Goal: Transaction & Acquisition: Subscribe to service/newsletter

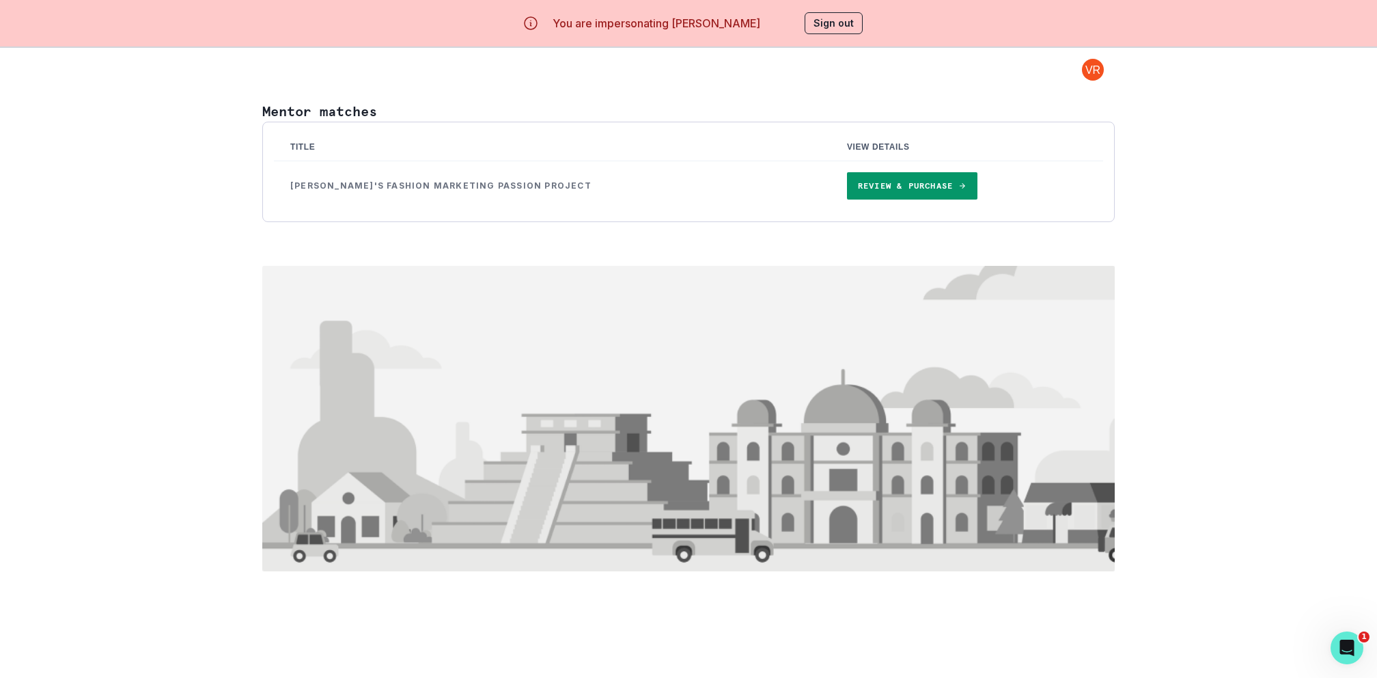
click at [848, 189] on link "Review & Purchase" at bounding box center [912, 185] width 131 height 27
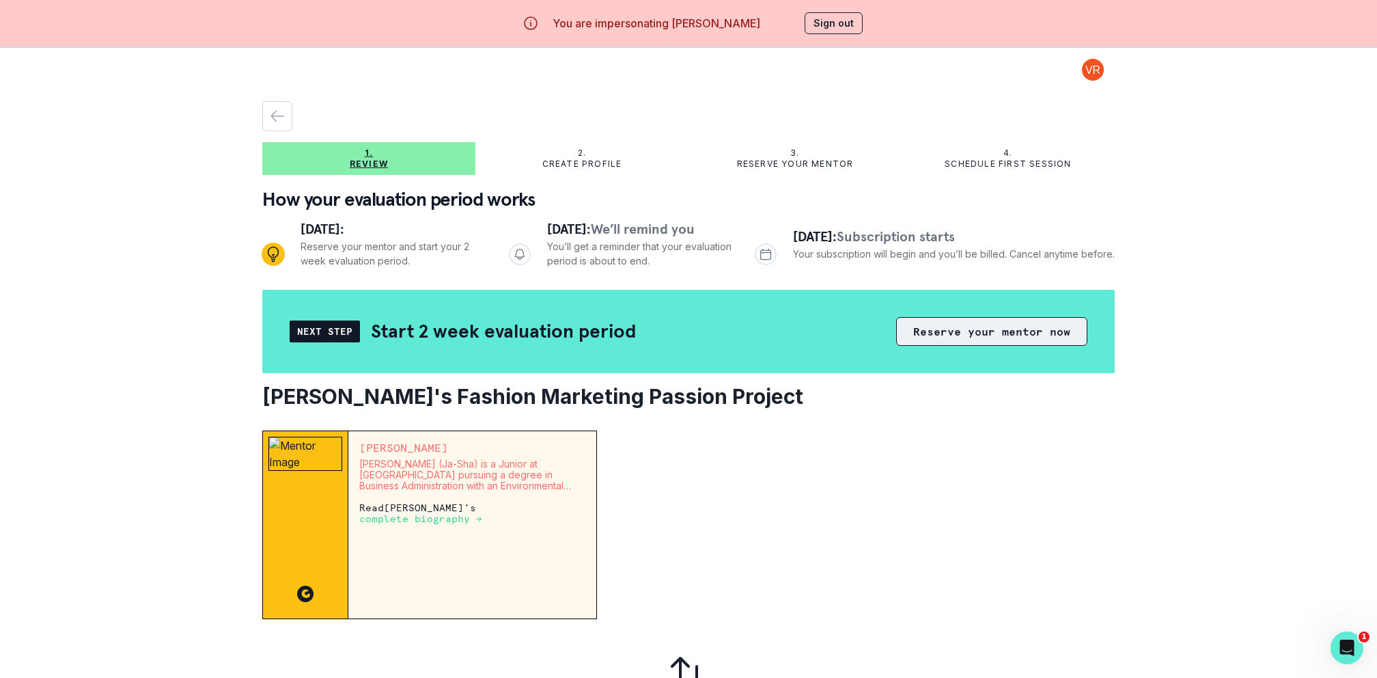
click at [965, 336] on button "Reserve your mentor now" at bounding box center [991, 331] width 191 height 29
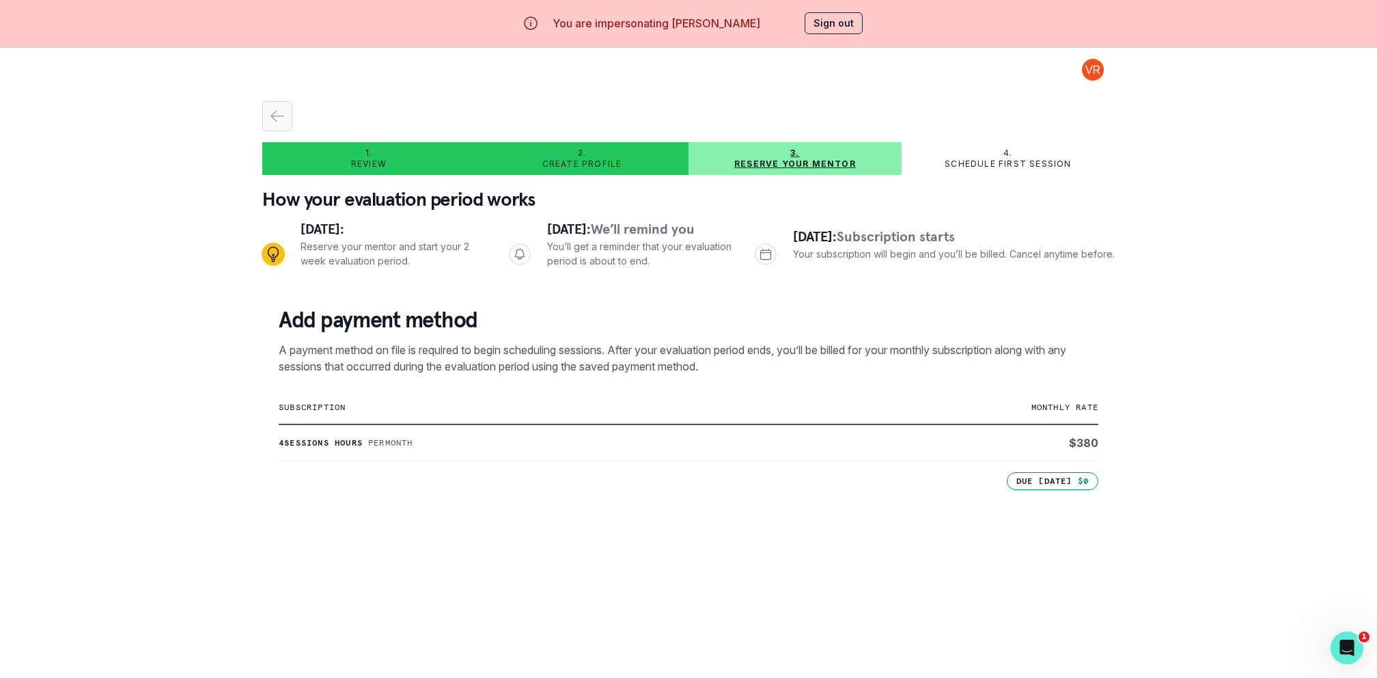
click at [275, 122] on icon "button" at bounding box center [277, 116] width 16 height 16
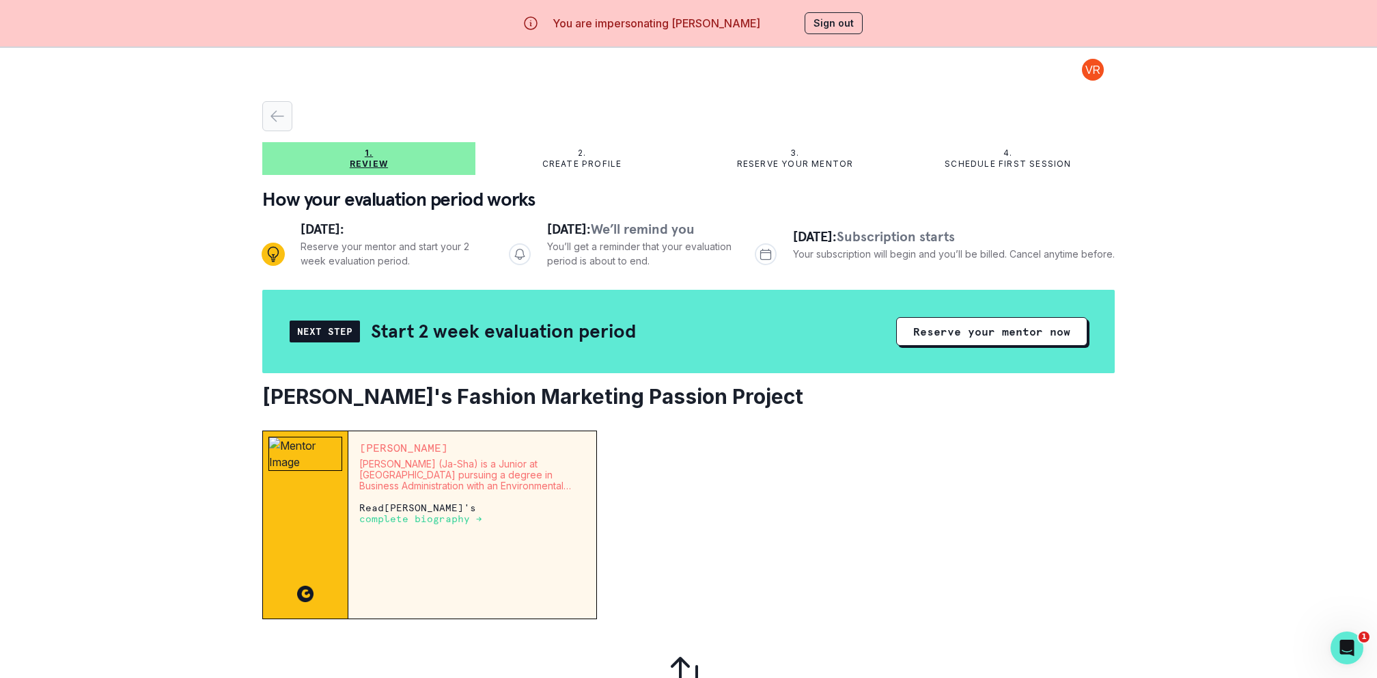
click at [279, 123] on icon "button" at bounding box center [277, 116] width 16 height 16
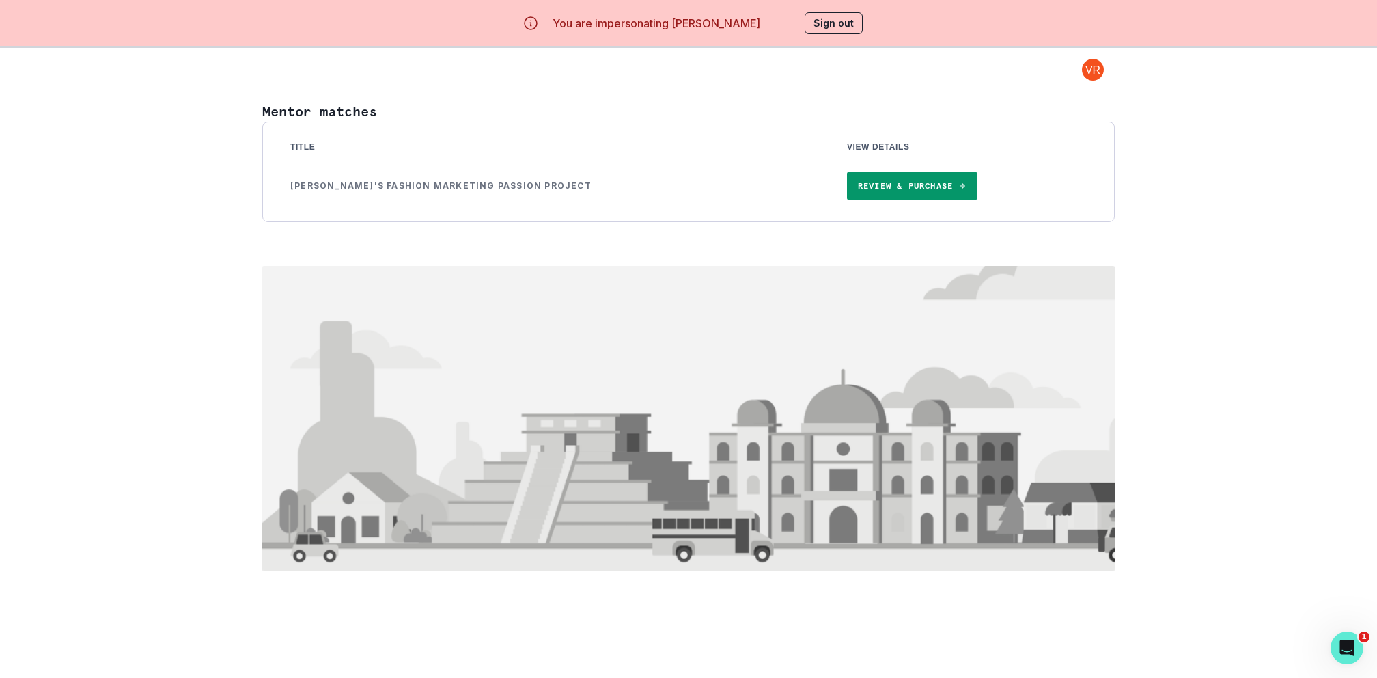
click at [840, 23] on button "Sign out" at bounding box center [834, 23] width 58 height 22
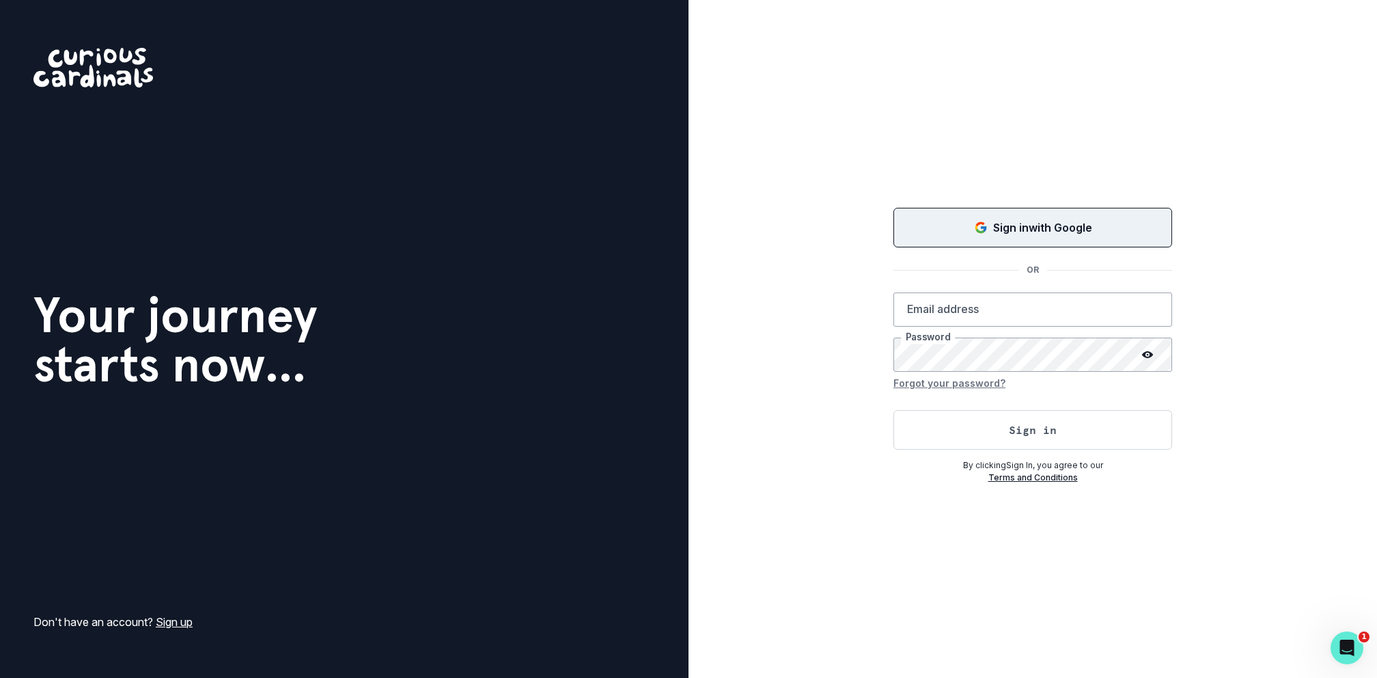
click at [950, 241] on button "Sign in with Google" at bounding box center [1033, 228] width 279 height 40
